Goal: Task Accomplishment & Management: Manage account settings

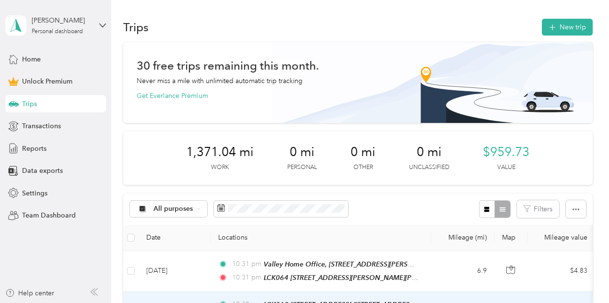
scroll to position [138, 0]
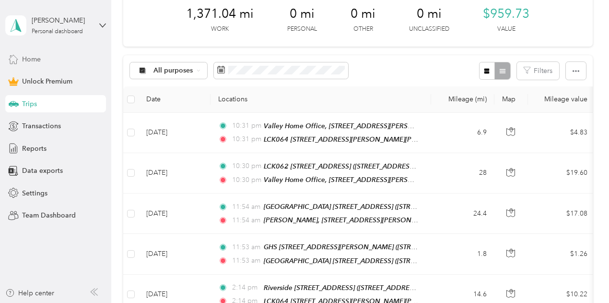
click at [30, 60] on span "Home" at bounding box center [31, 59] width 19 height 10
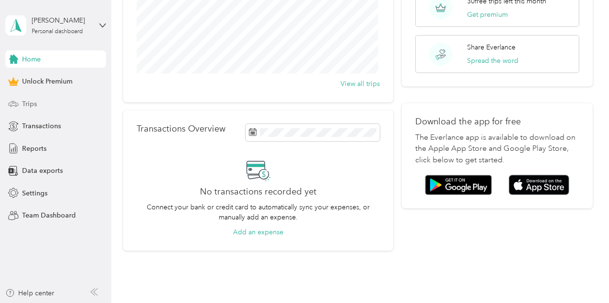
click at [35, 101] on span "Trips" at bounding box center [29, 104] width 15 height 10
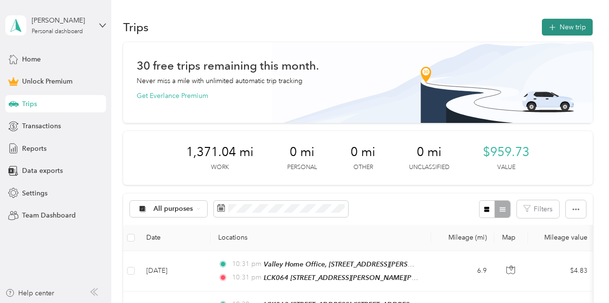
click at [559, 26] on button "New trip" at bounding box center [567, 27] width 51 height 17
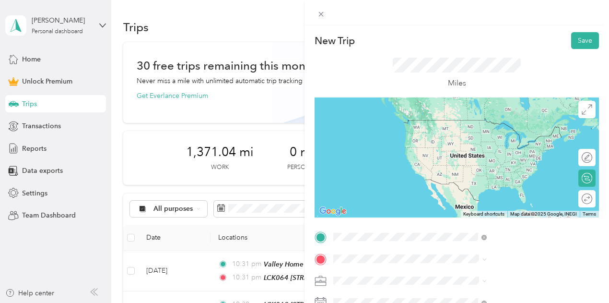
click at [496, 128] on strong "LCK062 [STREET_ADDRESS]" at bounding box center [499, 123] width 92 height 9
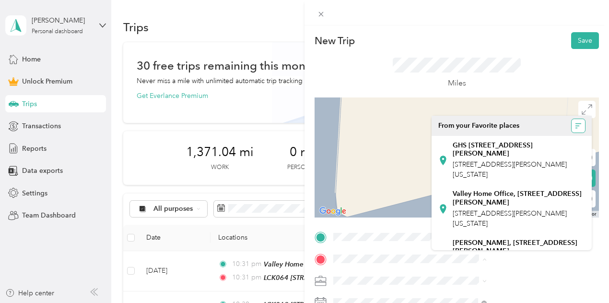
click at [575, 124] on icon "button" at bounding box center [578, 125] width 7 height 7
click at [518, 146] on span "A - Z" at bounding box center [519, 145] width 14 height 8
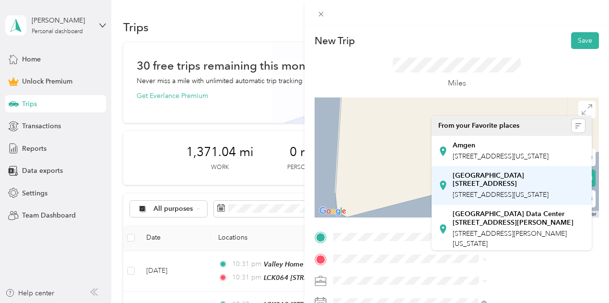
click at [504, 188] on strong "[GEOGRAPHIC_DATA] [STREET_ADDRESS]" at bounding box center [519, 179] width 132 height 17
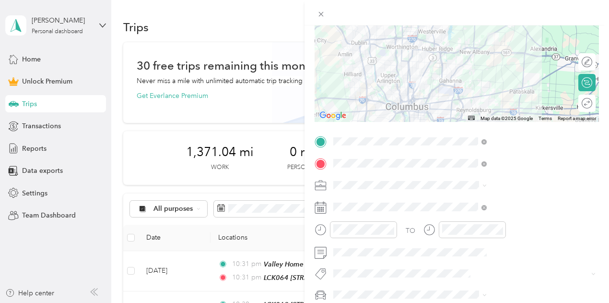
scroll to position [96, 0]
click at [470, 48] on div "Work" at bounding box center [512, 49] width 147 height 10
click at [472, 92] on strong "[GEOGRAPHIC_DATA] [STREET_ADDRESS]" at bounding box center [513, 83] width 121 height 17
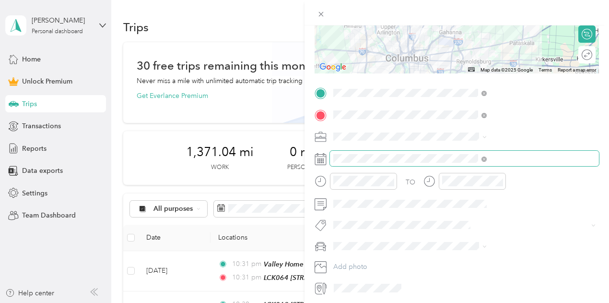
click at [492, 164] on span at bounding box center [464, 158] width 269 height 15
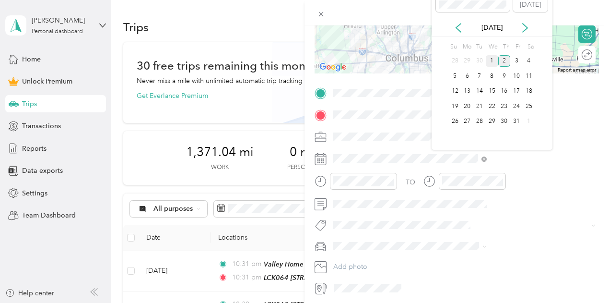
click at [494, 63] on div "1" at bounding box center [492, 61] width 12 height 12
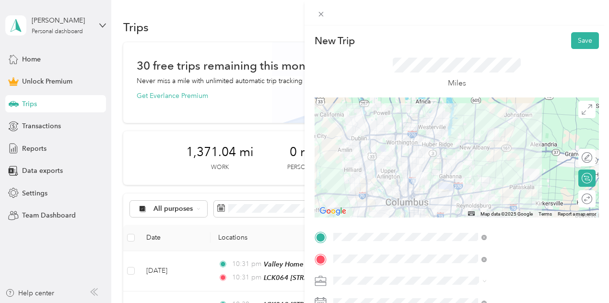
scroll to position [0, 0]
drag, startPoint x: 582, startPoint y: 40, endPoint x: 582, endPoint y: 50, distance: 10.6
click at [582, 40] on button "Save" at bounding box center [585, 40] width 28 height 17
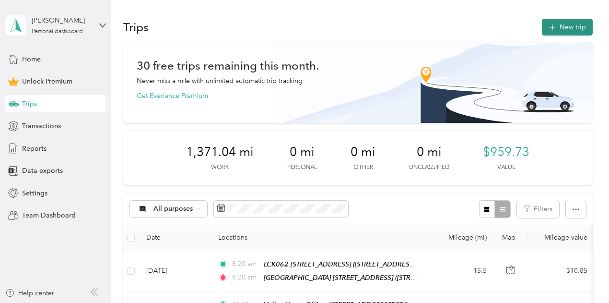
click at [568, 25] on button "New trip" at bounding box center [567, 27] width 51 height 17
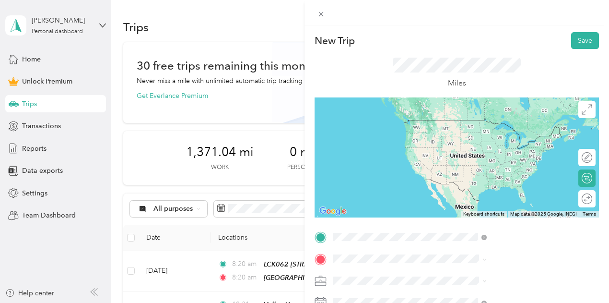
drag, startPoint x: 514, startPoint y: 201, endPoint x: 510, endPoint y: 206, distance: 6.8
click at [514, 201] on div "[GEOGRAPHIC_DATA] [STREET_ADDRESS][GEOGRAPHIC_DATA][STREET_ADDRESS][US_STATE][G…" at bounding box center [519, 199] width 132 height 29
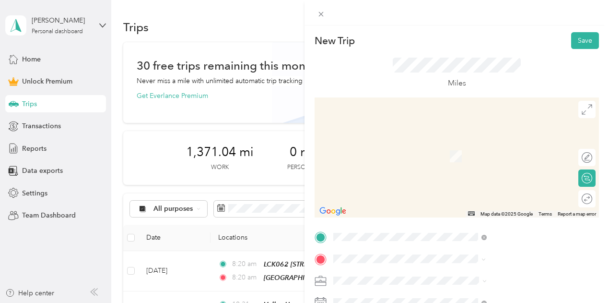
click at [493, 206] on span "[STREET_ADDRESS][PERSON_NAME][US_STATE]" at bounding box center [519, 210] width 132 height 17
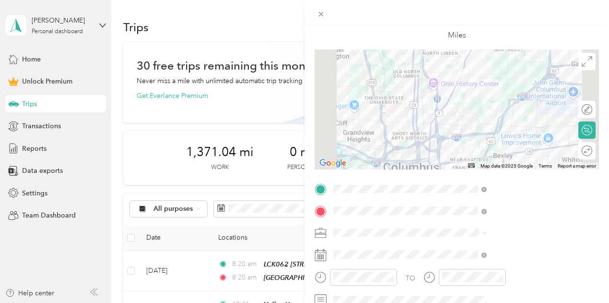
scroll to position [96, 0]
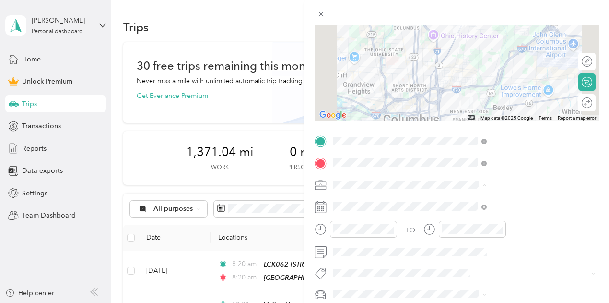
click at [457, 50] on div "Work" at bounding box center [512, 50] width 147 height 10
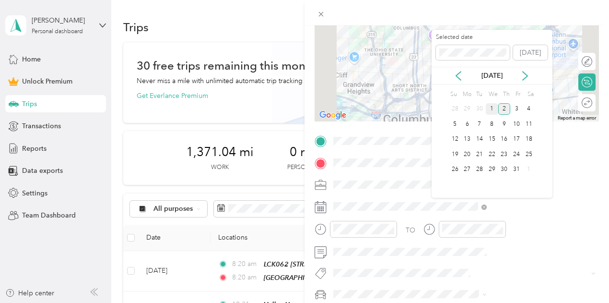
click at [495, 107] on div "1" at bounding box center [492, 109] width 12 height 12
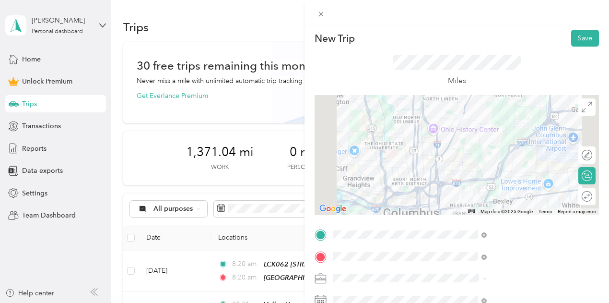
scroll to position [0, 0]
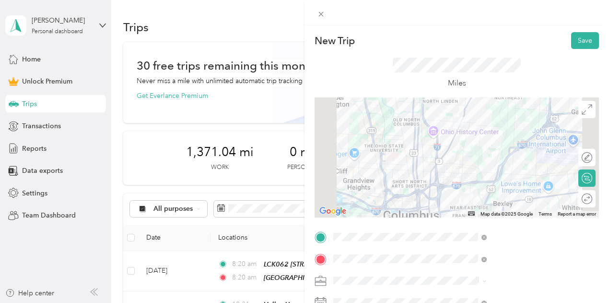
drag, startPoint x: 579, startPoint y: 38, endPoint x: 562, endPoint y: 52, distance: 22.5
click at [579, 39] on button "Save" at bounding box center [585, 40] width 28 height 17
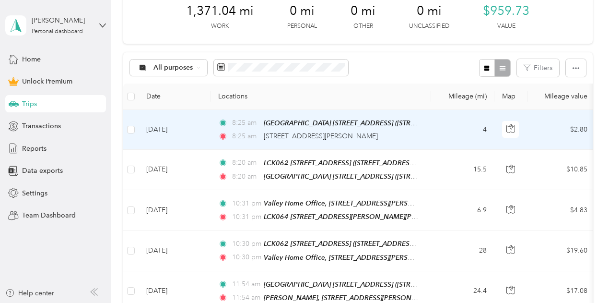
scroll to position [144, 0]
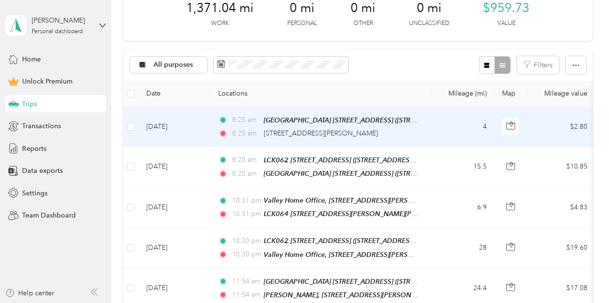
click at [427, 134] on td "8:25 am [GEOGRAPHIC_DATA] [STREET_ADDRESS] ([STREET_ADDRESS][US_STATE]) 8:[GEOG…" at bounding box center [321, 127] width 221 height 40
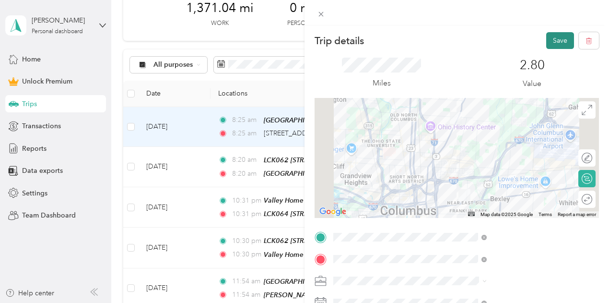
click at [546, 39] on button "Save" at bounding box center [560, 40] width 28 height 17
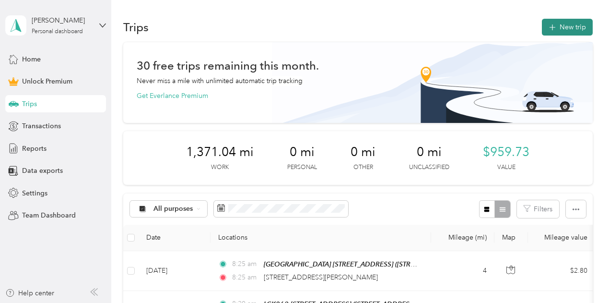
click at [563, 26] on button "New trip" at bounding box center [567, 27] width 51 height 17
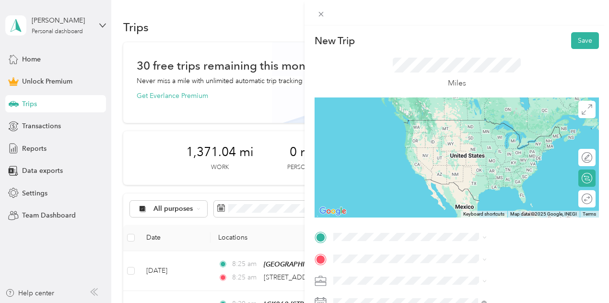
click at [508, 149] on strong "LCK062 [STREET_ADDRESS]" at bounding box center [499, 144] width 92 height 9
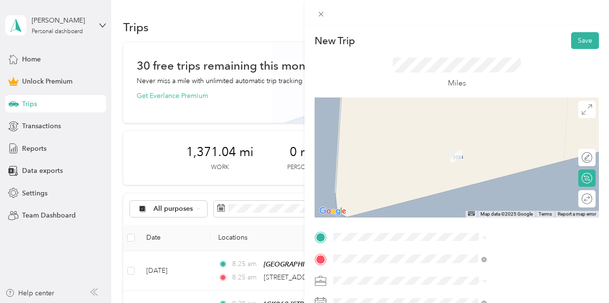
click at [493, 206] on div "LCK063" at bounding box center [501, 201] width 96 height 9
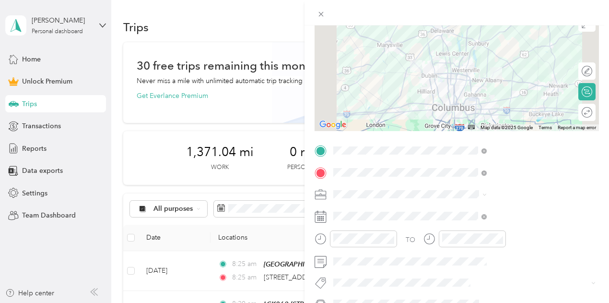
scroll to position [96, 0]
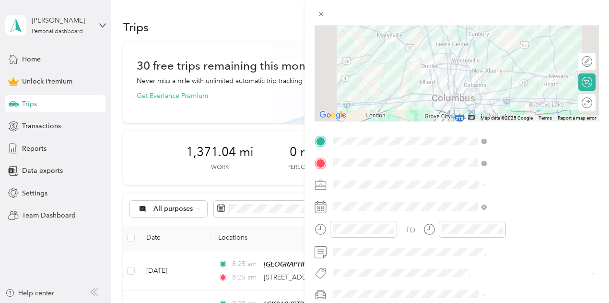
click at [463, 55] on ol "Work Personal Consultant Other Charity Medical Moving Commute" at bounding box center [512, 108] width 160 height 134
click at [449, 50] on span "Work" at bounding box center [447, 50] width 16 height 8
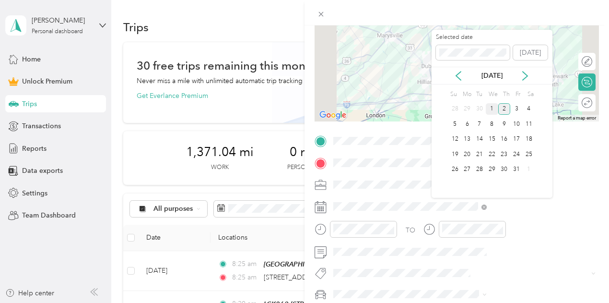
click at [494, 108] on div "1" at bounding box center [492, 109] width 12 height 12
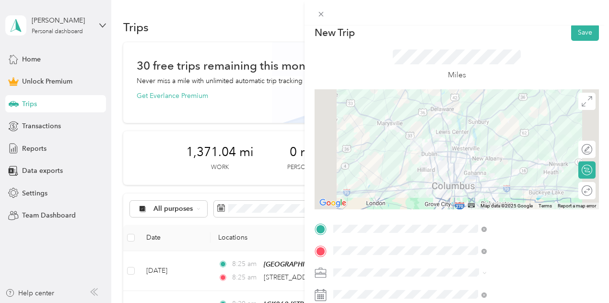
scroll to position [0, 0]
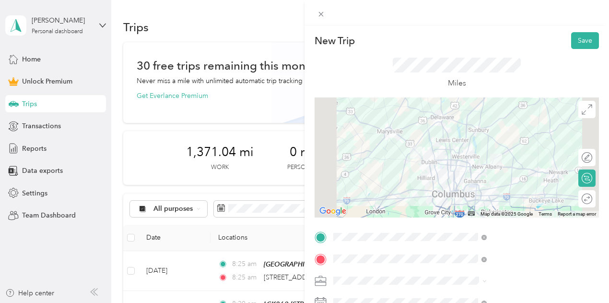
drag, startPoint x: 573, startPoint y: 44, endPoint x: 566, endPoint y: 75, distance: 32.4
click at [573, 43] on button "Save" at bounding box center [585, 40] width 28 height 17
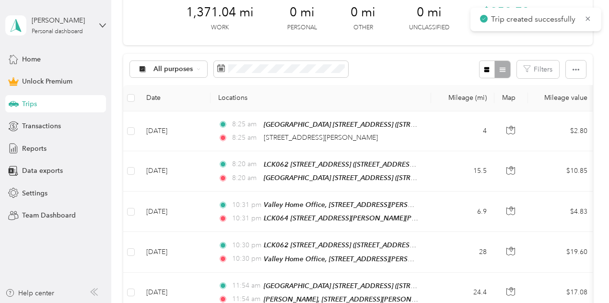
scroll to position [144, 0]
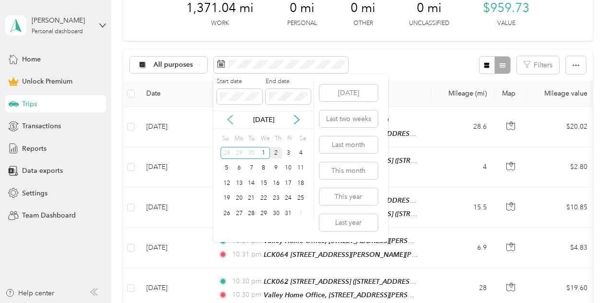
click at [233, 121] on icon at bounding box center [231, 120] width 10 height 10
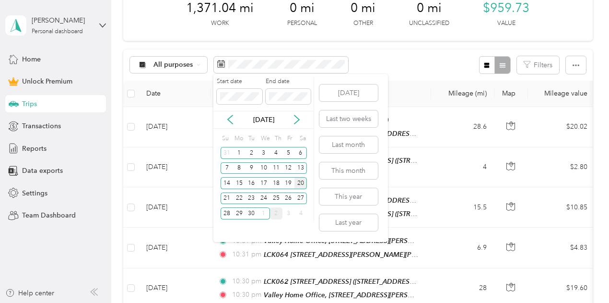
click at [301, 180] on div "20" at bounding box center [301, 183] width 12 height 12
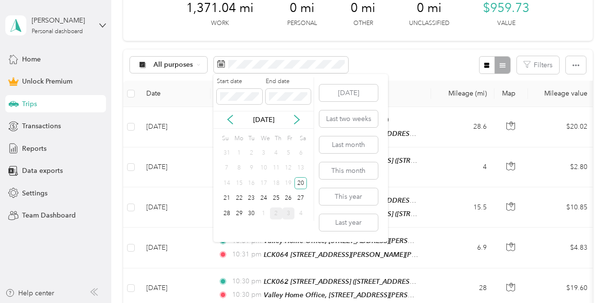
click at [291, 211] on div "3" at bounding box center [289, 213] width 12 height 12
